Goal: Information Seeking & Learning: Learn about a topic

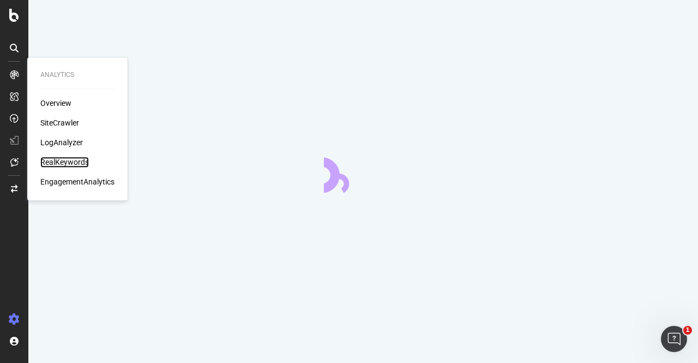
click at [67, 165] on div "RealKeywords" at bounding box center [64, 161] width 49 height 11
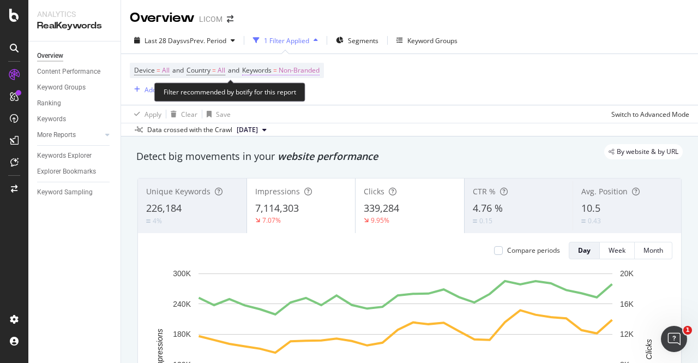
click at [299, 77] on span "Non-Branded" at bounding box center [299, 70] width 41 height 15
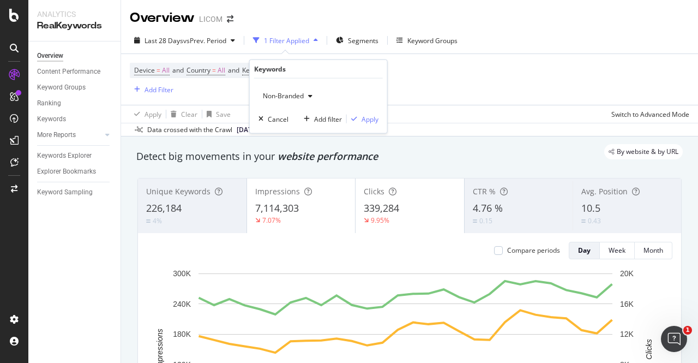
click at [455, 95] on div "Device = All and Country = All and Keywords = Non-Branded Add Filter" at bounding box center [409, 79] width 559 height 51
click at [162, 91] on div "Add Filter" at bounding box center [158, 89] width 29 height 9
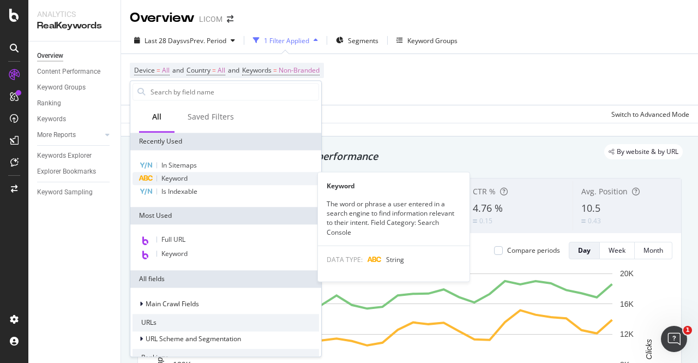
click at [194, 178] on div "Keyword" at bounding box center [226, 178] width 186 height 13
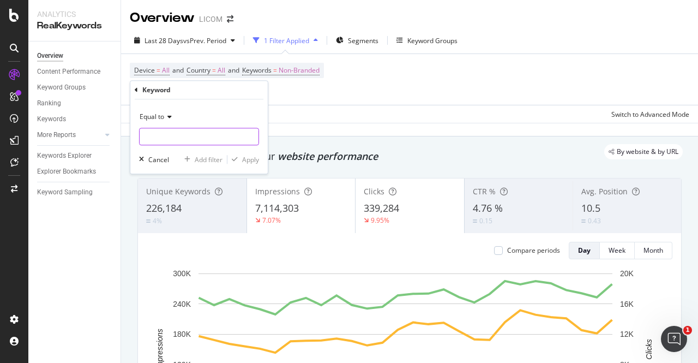
click at [183, 136] on input "text" at bounding box center [199, 136] width 119 height 17
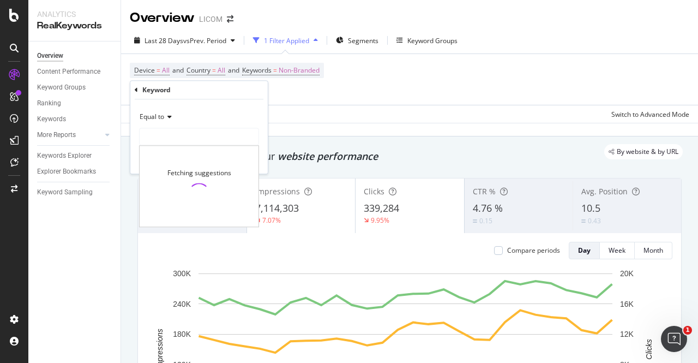
click at [142, 113] on span "Equal to" at bounding box center [152, 116] width 25 height 9
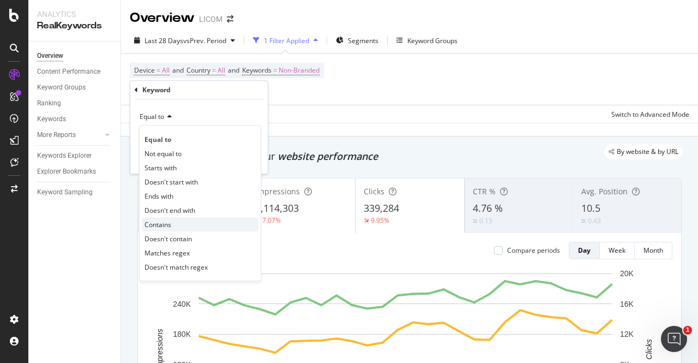
click at [171, 227] on span "Contains" at bounding box center [157, 224] width 27 height 9
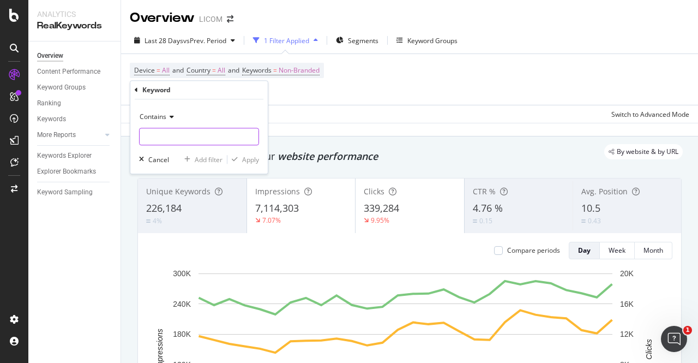
click at [154, 134] on input "text" at bounding box center [199, 136] width 119 height 17
type input "manoir"
click at [247, 162] on div "Apply" at bounding box center [250, 159] width 17 height 9
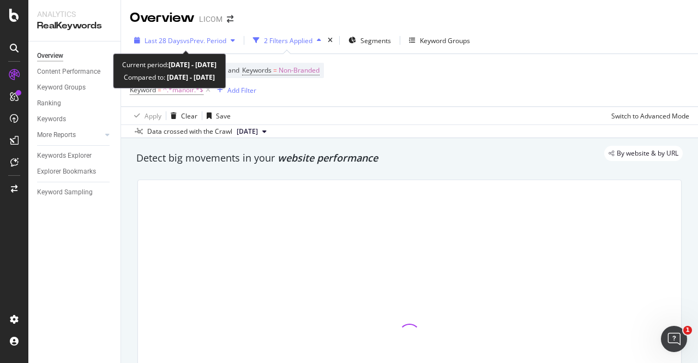
click at [209, 38] on span "vs Prev. Period" at bounding box center [204, 40] width 43 height 9
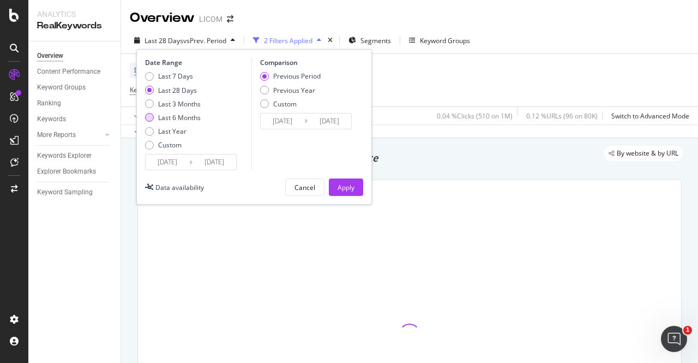
click at [184, 117] on div "Last 6 Months" at bounding box center [179, 117] width 43 height 9
type input "[DATE]"
click at [346, 186] on div "Apply" at bounding box center [346, 187] width 17 height 9
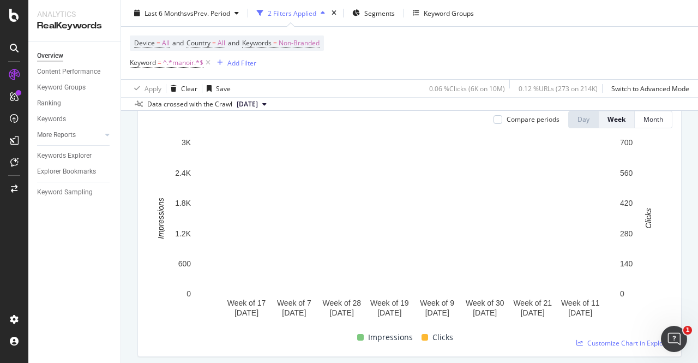
scroll to position [132, 0]
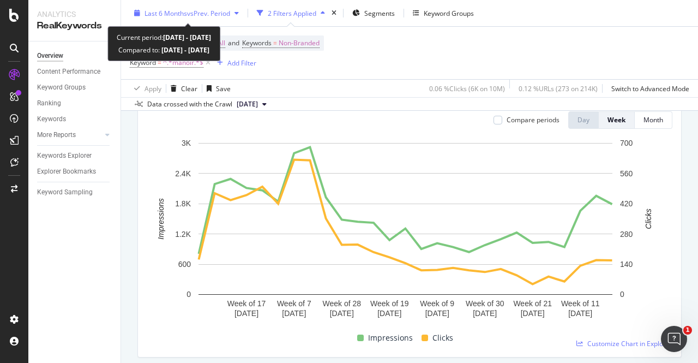
click at [219, 14] on span "vs Prev. Period" at bounding box center [208, 12] width 43 height 9
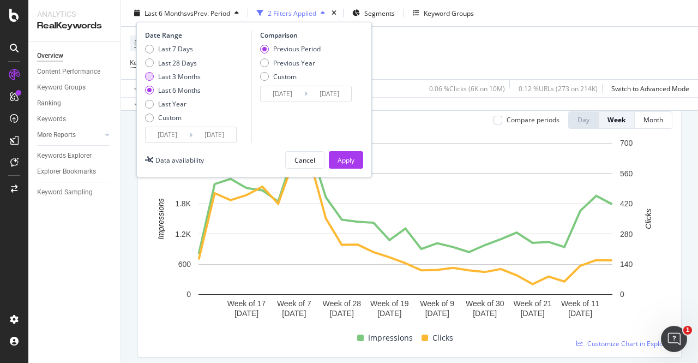
click at [176, 75] on div "Last 3 Months" at bounding box center [179, 75] width 43 height 9
type input "[DATE]"
click at [343, 156] on div "Apply" at bounding box center [346, 159] width 17 height 9
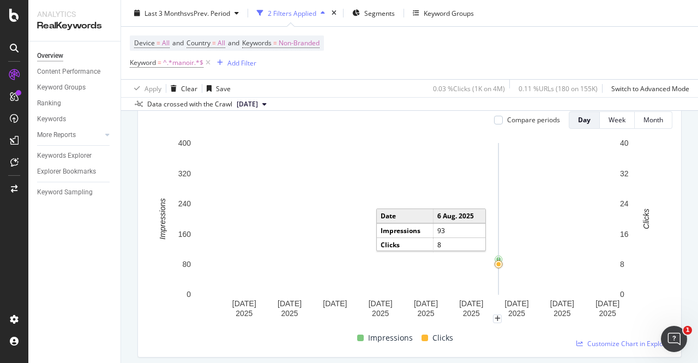
scroll to position [123, 0]
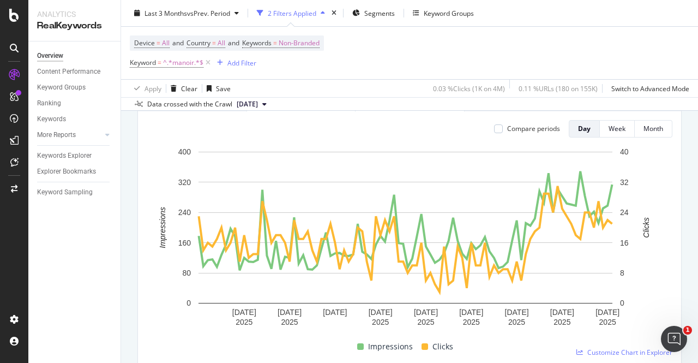
click at [627, 52] on div "Device = All and Country = All and Keywords = Non-Branded Keyword = ^.*manoir.*…" at bounding box center [409, 53] width 559 height 52
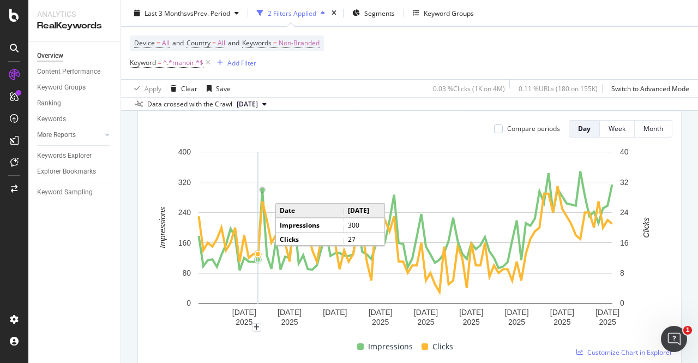
scroll to position [0, 0]
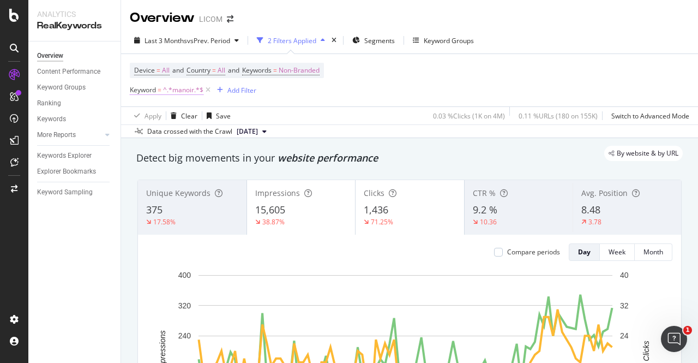
click at [182, 94] on span "^.*manoir.*$" at bounding box center [183, 89] width 40 height 15
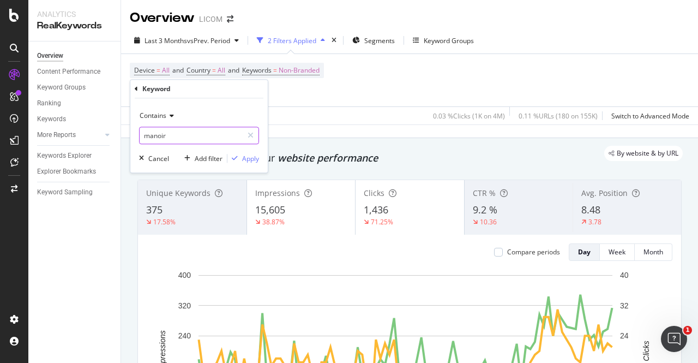
click at [193, 136] on input "manoir" at bounding box center [191, 135] width 103 height 17
type input "n"
type input "boutique"
click at [251, 162] on div "Apply" at bounding box center [250, 158] width 17 height 9
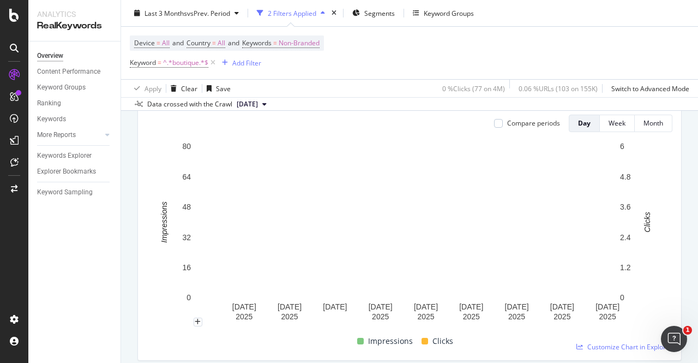
scroll to position [23, 0]
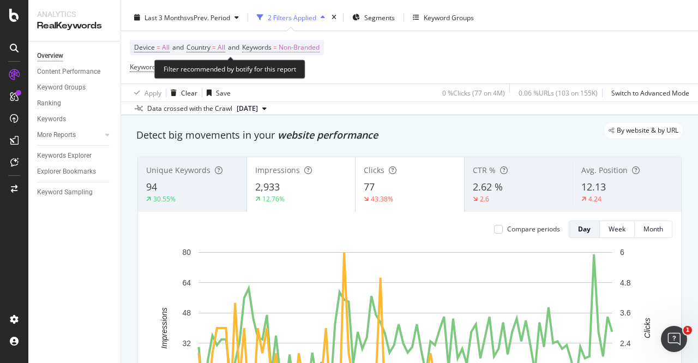
click at [305, 46] on span "Non-Branded" at bounding box center [299, 47] width 41 height 15
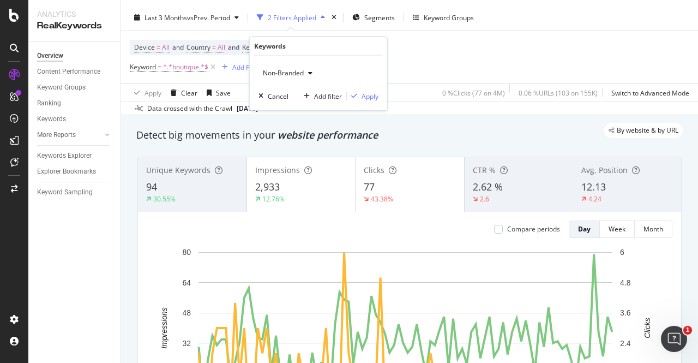
click at [291, 69] on span "Non-Branded" at bounding box center [280, 72] width 45 height 9
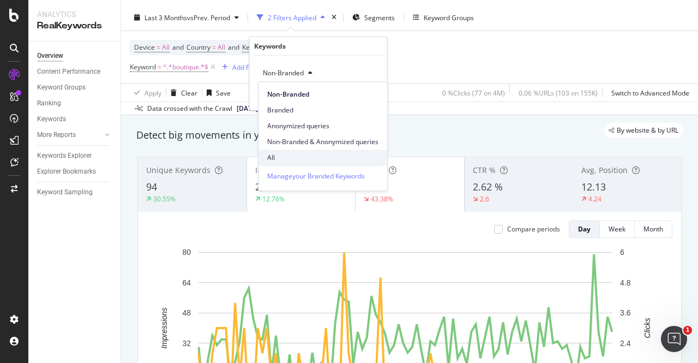
click at [287, 159] on span "All" at bounding box center [322, 158] width 111 height 10
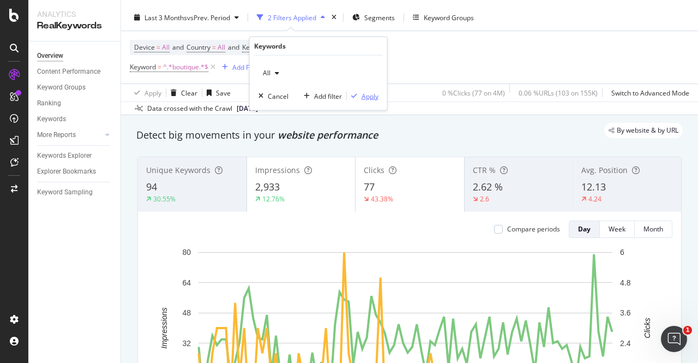
click at [372, 95] on div "Apply" at bounding box center [370, 95] width 17 height 9
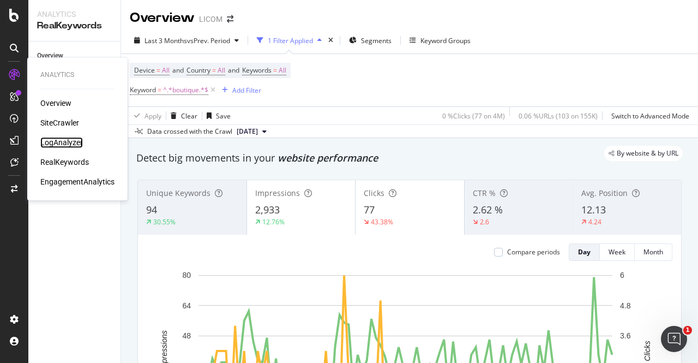
click at [58, 142] on div "LogAnalyzer" at bounding box center [61, 142] width 43 height 11
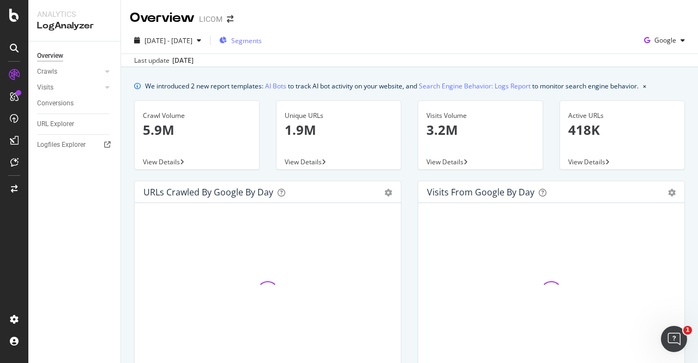
click at [262, 42] on span "Segments" at bounding box center [246, 40] width 31 height 9
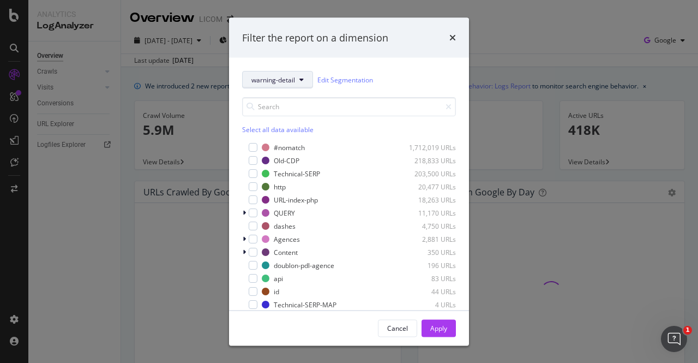
click at [296, 83] on button "warning-detail" at bounding box center [277, 79] width 71 height 17
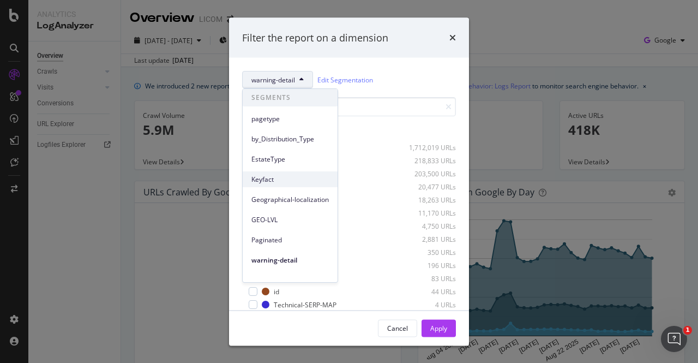
click at [288, 180] on span "Keyfact" at bounding box center [289, 179] width 77 height 10
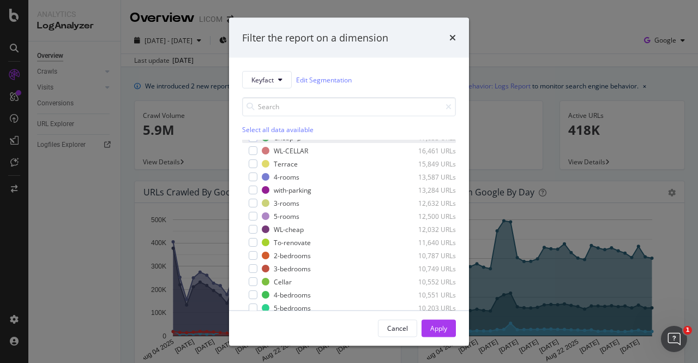
scroll to position [102, 0]
click at [248, 175] on div "modal" at bounding box center [245, 176] width 7 height 11
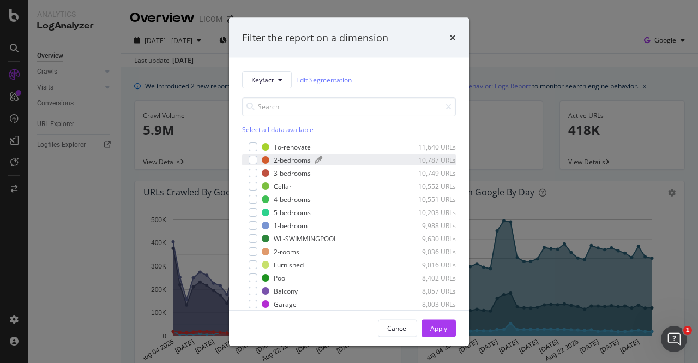
scroll to position [200, 0]
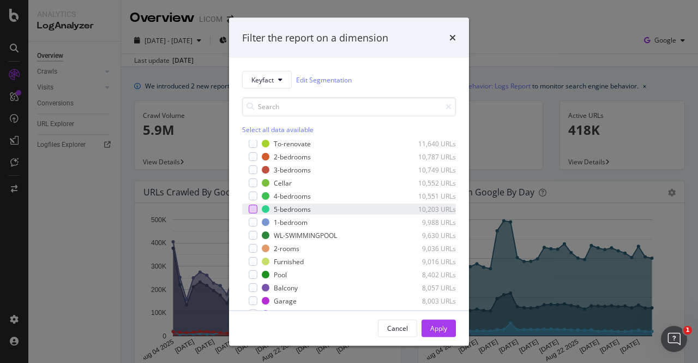
click at [252, 207] on div "modal" at bounding box center [253, 208] width 9 height 9
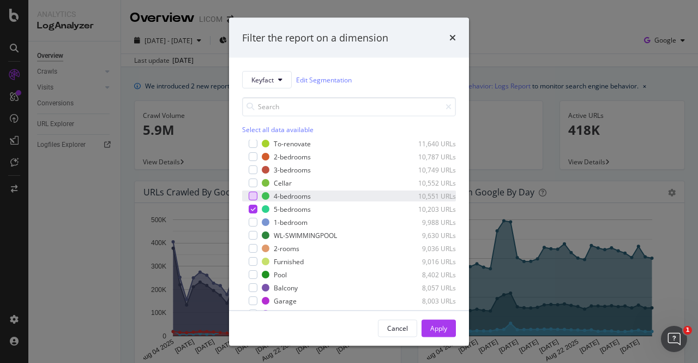
click at [252, 199] on div "modal" at bounding box center [253, 195] width 9 height 9
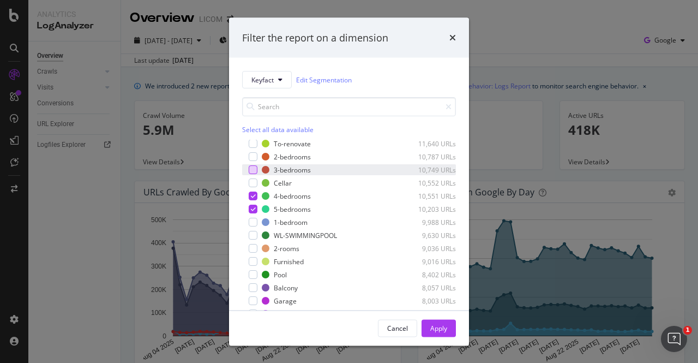
click at [253, 170] on div "modal" at bounding box center [253, 169] width 9 height 9
click at [253, 158] on div "modal" at bounding box center [253, 156] width 9 height 9
click at [256, 221] on div "modal" at bounding box center [253, 222] width 9 height 9
click at [442, 327] on div "Apply" at bounding box center [438, 327] width 17 height 9
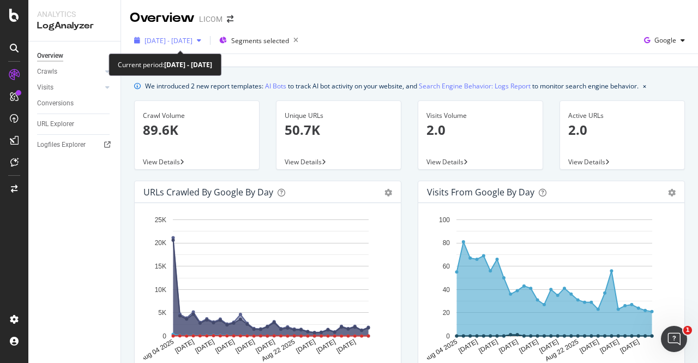
click at [192, 42] on span "[DATE] - [DATE]" at bounding box center [168, 40] width 48 height 9
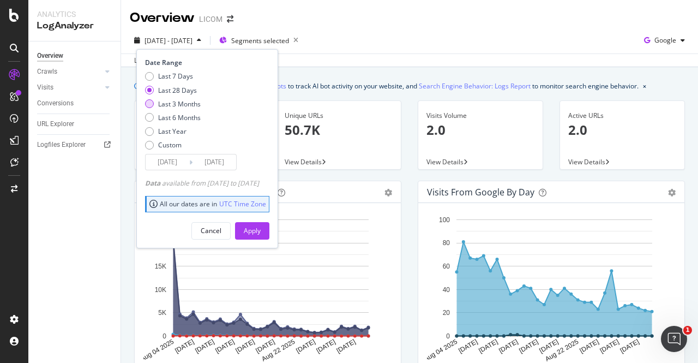
click at [152, 106] on div "Last 3 Months" at bounding box center [149, 103] width 9 height 9
type input "[DATE]"
click at [261, 226] on div "Apply" at bounding box center [252, 230] width 17 height 9
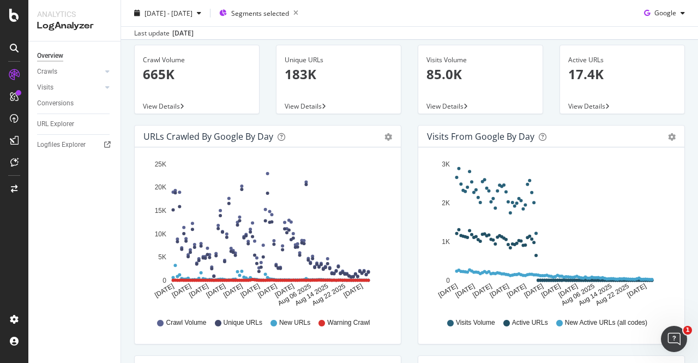
scroll to position [30, 0]
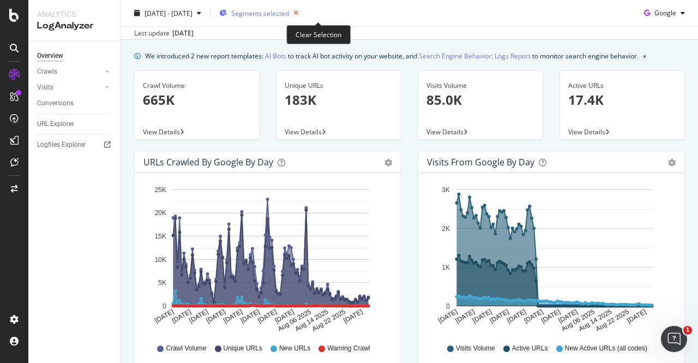
click at [303, 10] on icon "button" at bounding box center [296, 12] width 14 height 15
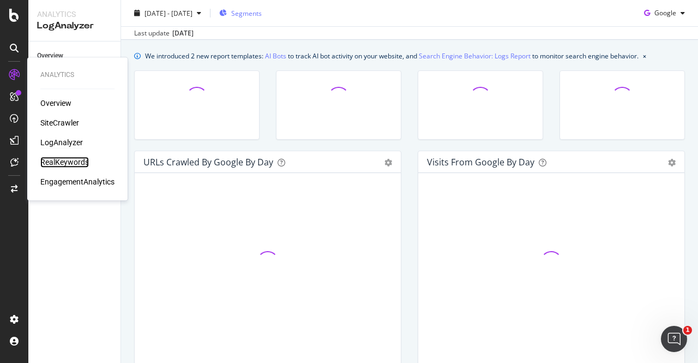
click at [59, 161] on div "RealKeywords" at bounding box center [64, 161] width 49 height 11
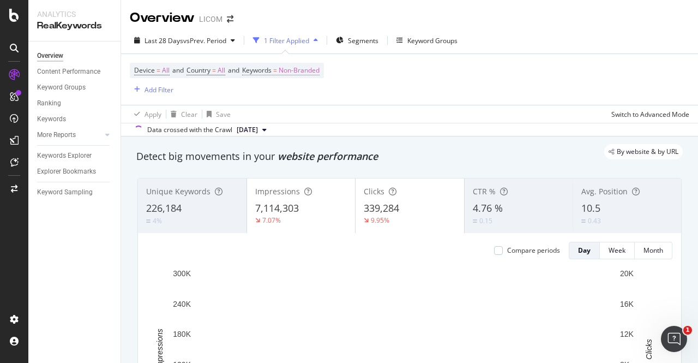
click at [308, 69] on span "Non-Branded" at bounding box center [299, 70] width 41 height 15
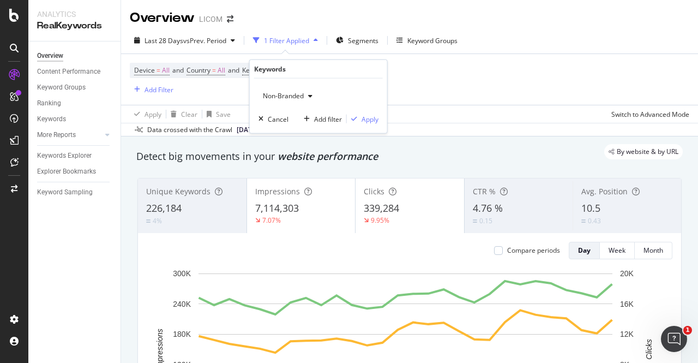
click at [304, 95] on div "button" at bounding box center [310, 96] width 13 height 7
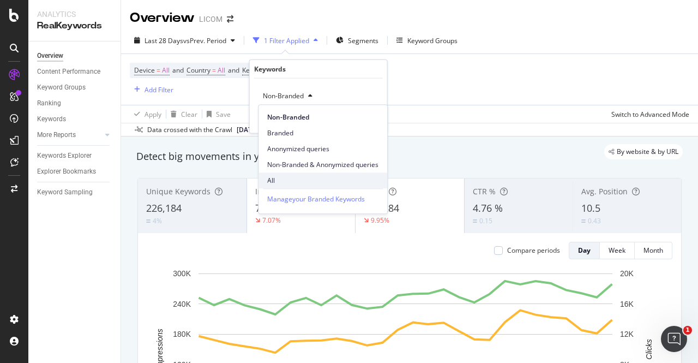
click at [277, 179] on span "All" at bounding box center [322, 181] width 111 height 10
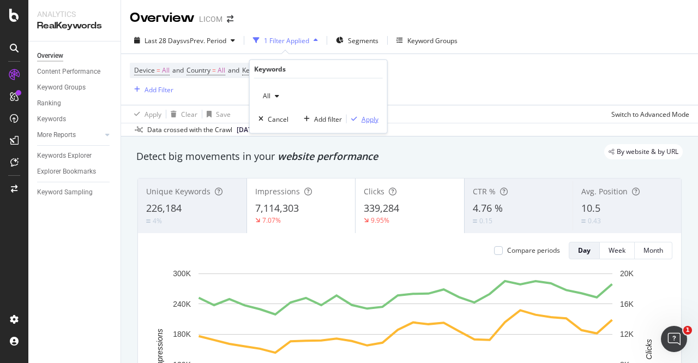
click at [374, 116] on div "Apply" at bounding box center [370, 118] width 17 height 9
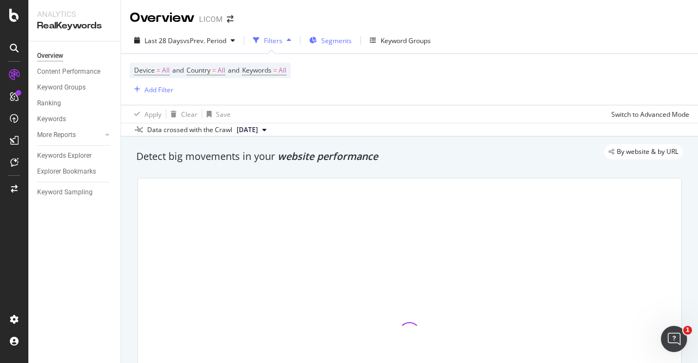
click at [337, 40] on span "Segments" at bounding box center [336, 40] width 31 height 9
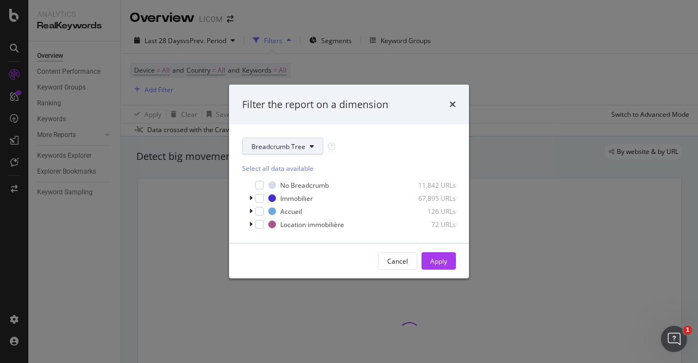
click at [276, 143] on span "Breadcrumb Tree" at bounding box center [278, 146] width 54 height 9
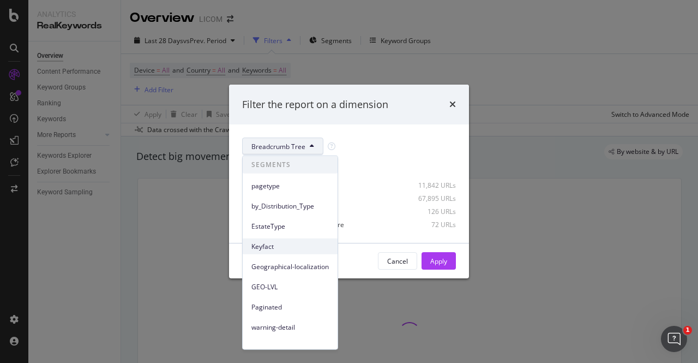
click at [270, 239] on div "Keyfact" at bounding box center [290, 246] width 95 height 16
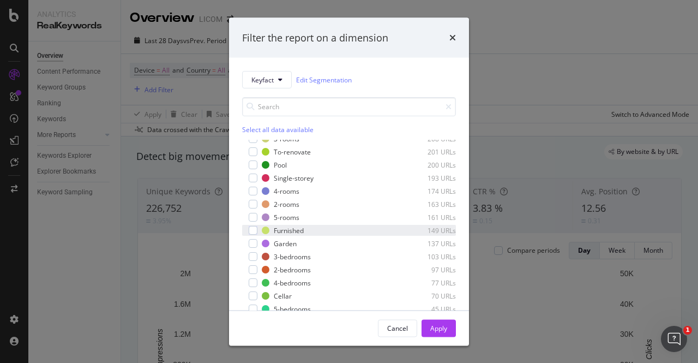
scroll to position [244, 0]
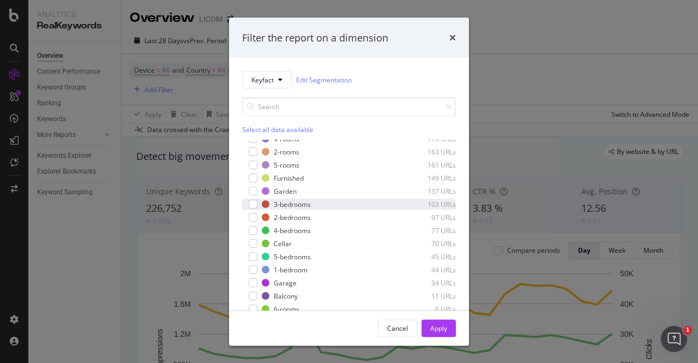
click at [253, 208] on div "3-bedrooms 103 URLs" at bounding box center [349, 203] width 214 height 11
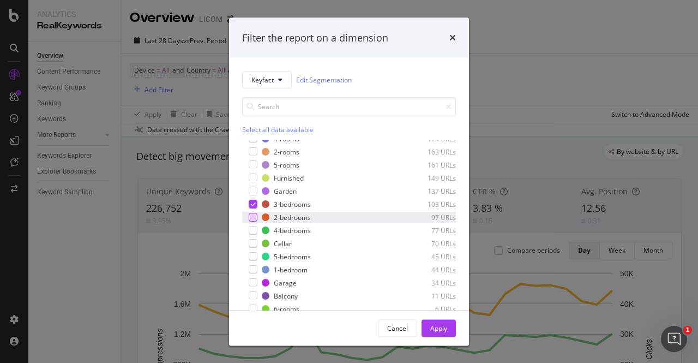
click at [255, 221] on div "modal" at bounding box center [253, 217] width 9 height 9
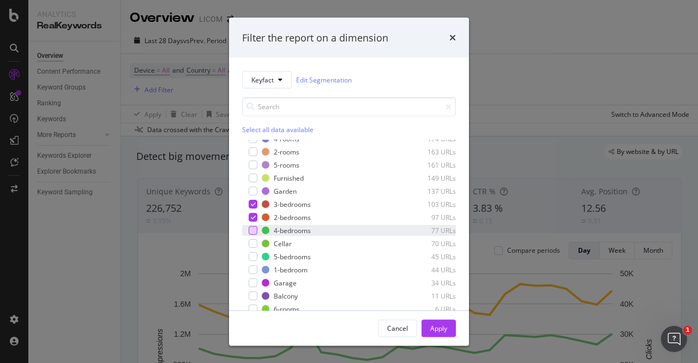
click at [255, 230] on div "modal" at bounding box center [253, 230] width 9 height 9
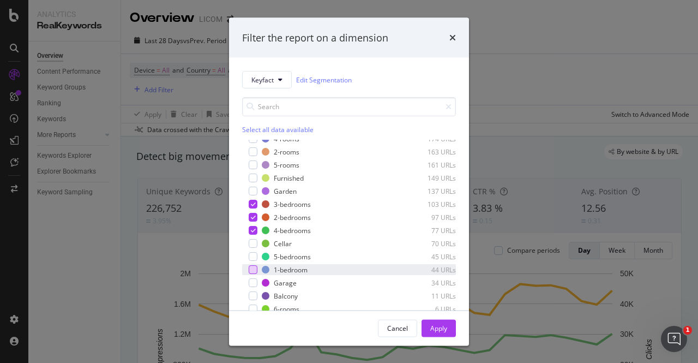
click at [256, 266] on div "modal" at bounding box center [253, 269] width 9 height 9
click at [254, 256] on div "modal" at bounding box center [253, 256] width 9 height 9
click at [436, 328] on div "Apply" at bounding box center [438, 327] width 17 height 9
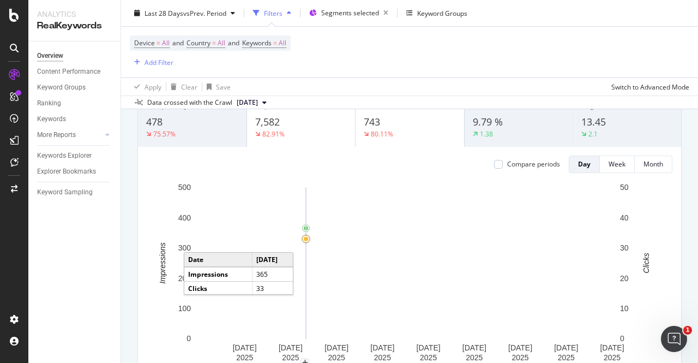
scroll to position [27, 0]
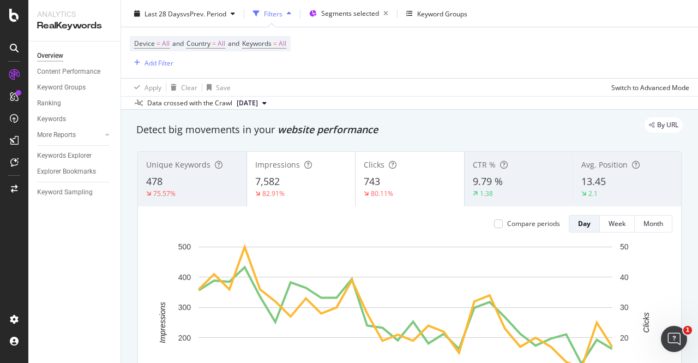
click at [609, 178] on div "13.45" at bounding box center [627, 181] width 92 height 14
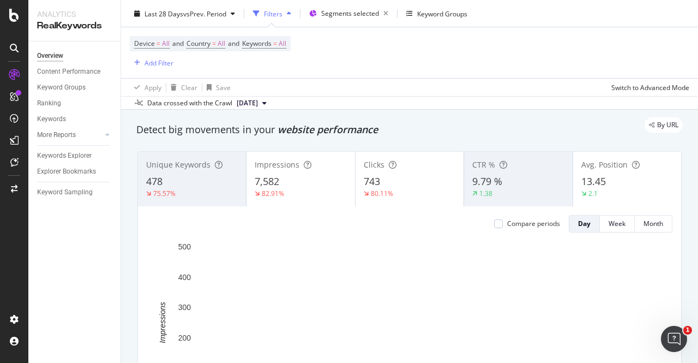
scroll to position [88, 0]
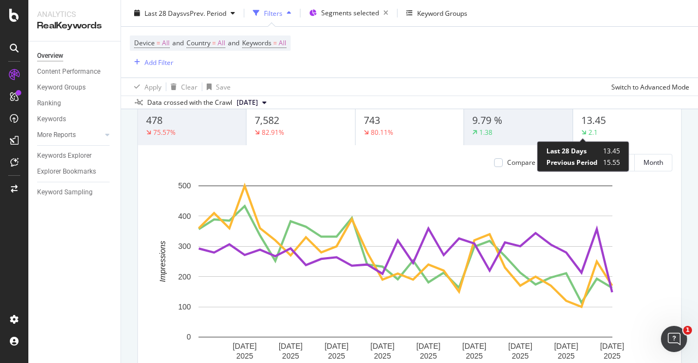
click at [588, 132] on div "2.1" at bounding box center [592, 132] width 9 height 9
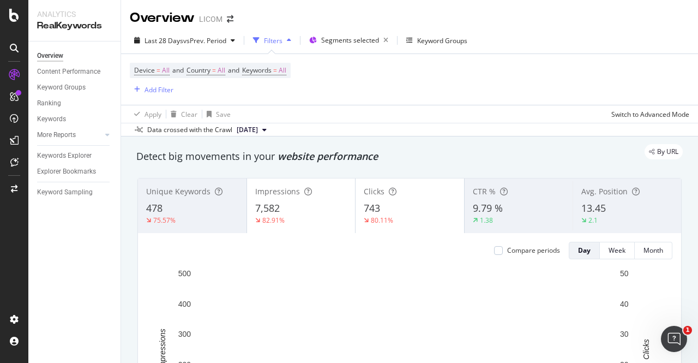
scroll to position [128, 0]
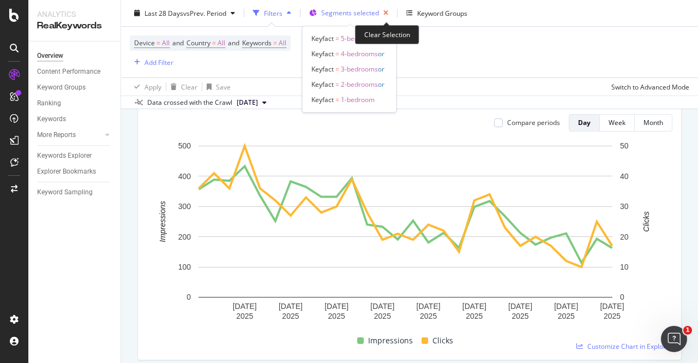
click at [387, 11] on icon "button" at bounding box center [386, 12] width 14 height 15
